Goal: Transaction & Acquisition: Purchase product/service

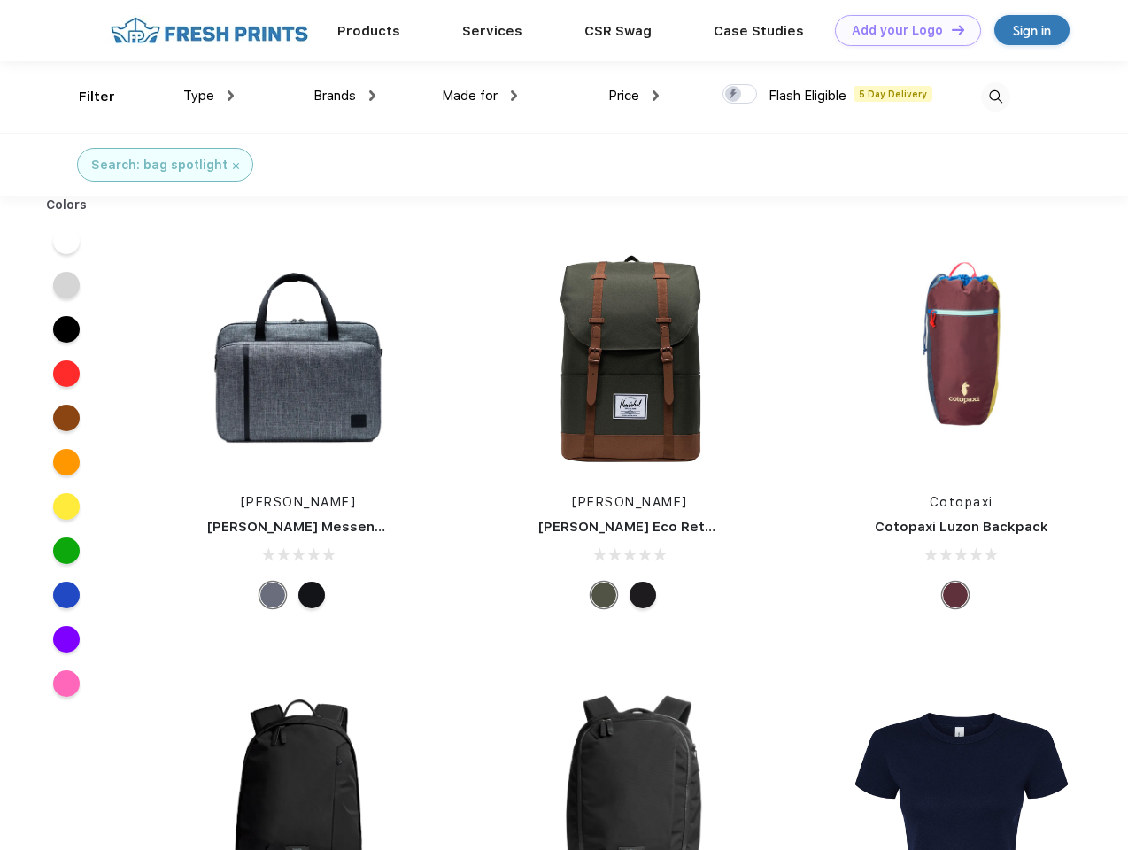
scroll to position [1, 0]
click at [902, 30] on link "Add your Logo Design Tool" at bounding box center [908, 30] width 146 height 31
click at [0, 0] on div "Design Tool" at bounding box center [0, 0] width 0 height 0
click at [950, 29] on link "Add your Logo Design Tool" at bounding box center [908, 30] width 146 height 31
click at [85, 97] on div "Filter" at bounding box center [97, 97] width 36 height 20
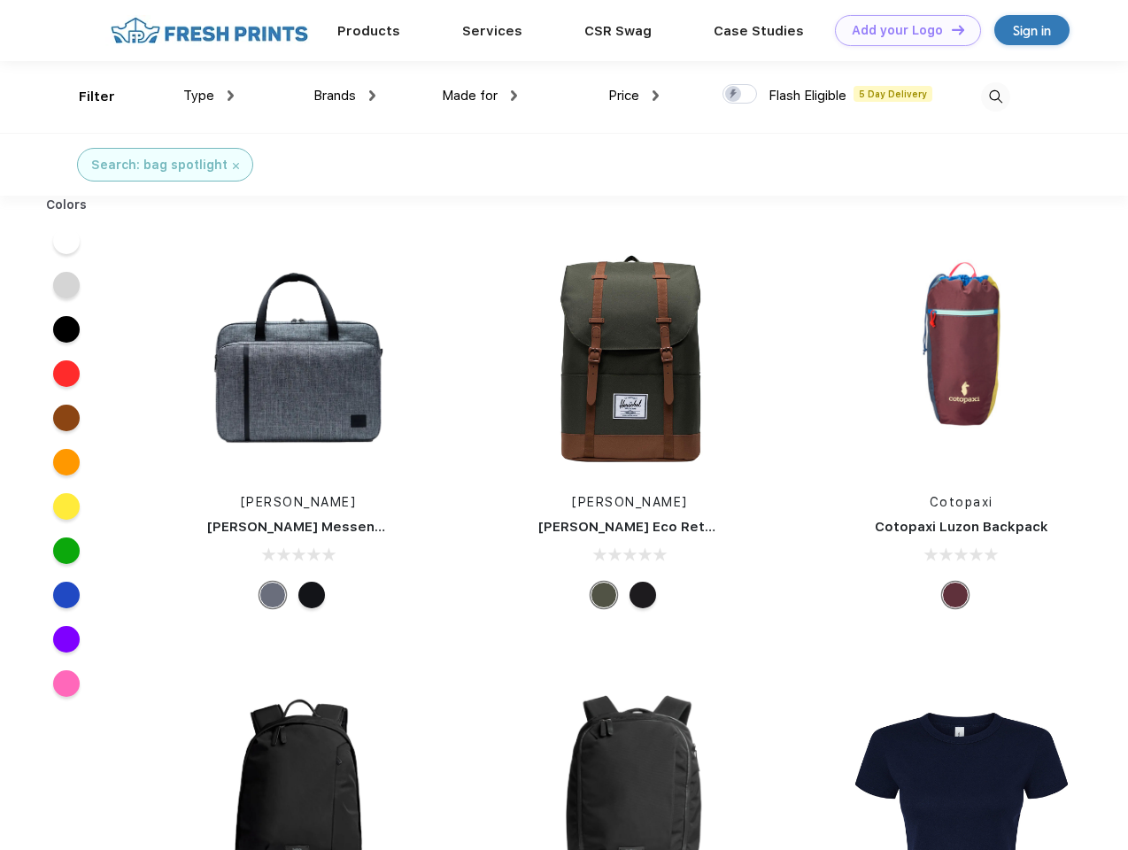
click at [209, 96] on span "Type" at bounding box center [198, 96] width 31 height 16
click at [345, 96] on span "Brands" at bounding box center [335, 96] width 43 height 16
click at [480, 96] on span "Made for" at bounding box center [470, 96] width 56 height 16
click at [634, 96] on span "Price" at bounding box center [624, 96] width 31 height 16
click at [741, 95] on div at bounding box center [740, 93] width 35 height 19
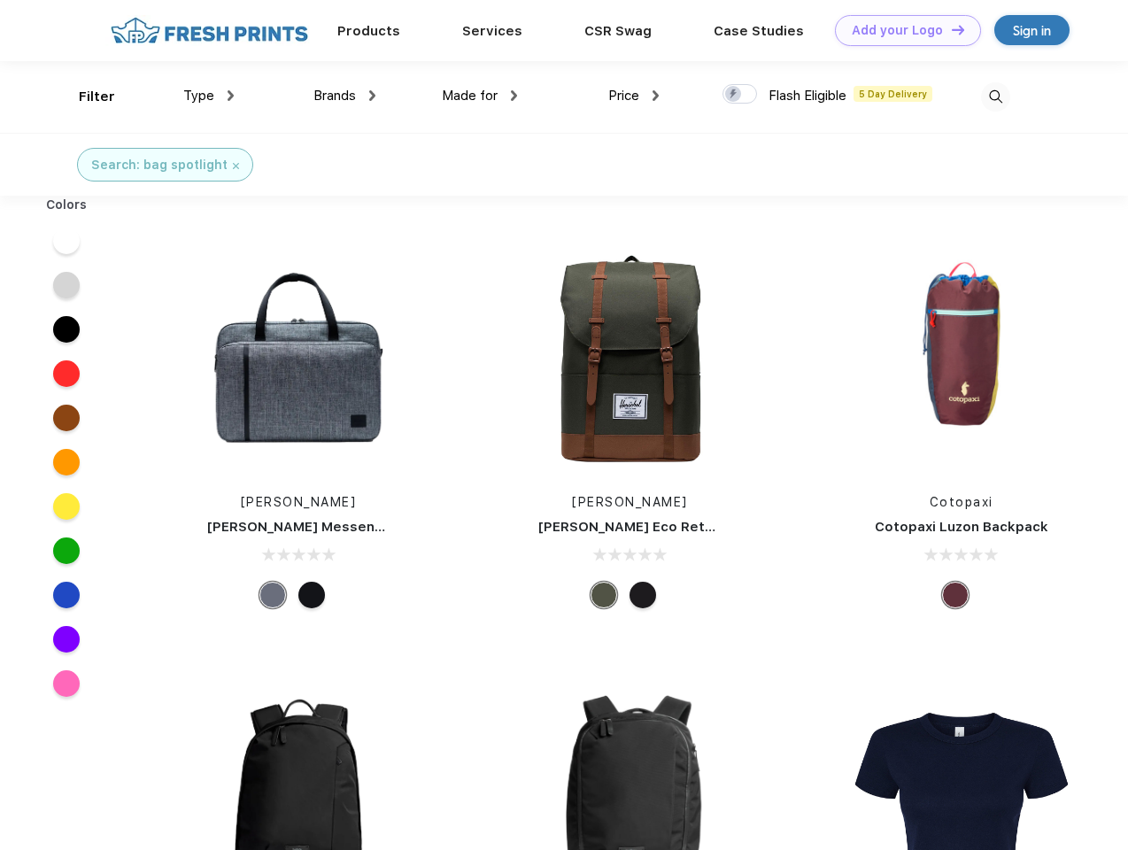
click at [734, 95] on input "checkbox" at bounding box center [729, 89] width 12 height 12
click at [996, 97] on img at bounding box center [995, 96] width 29 height 29
